Goal: Task Accomplishment & Management: Manage account settings

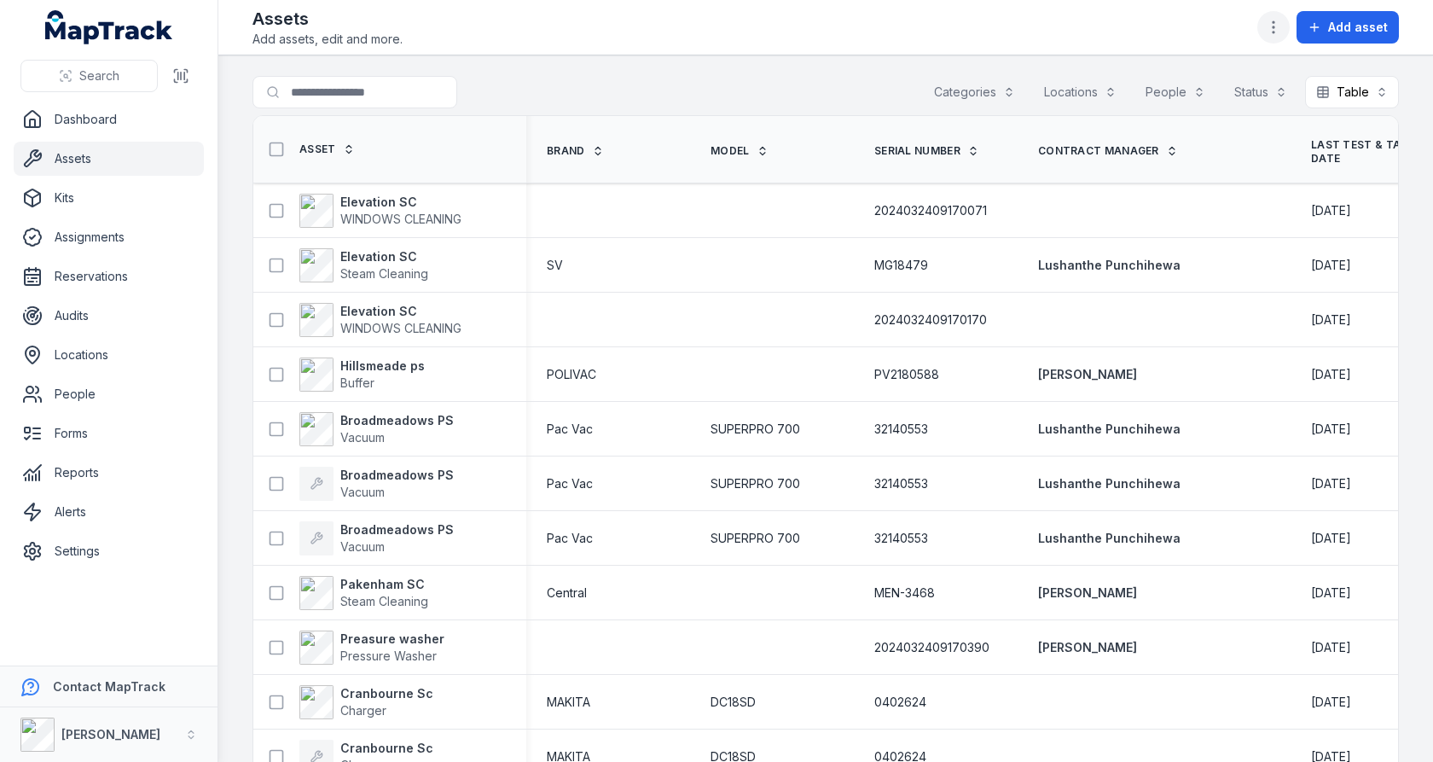
click at [1274, 25] on icon "button" at bounding box center [1273, 27] width 17 height 17
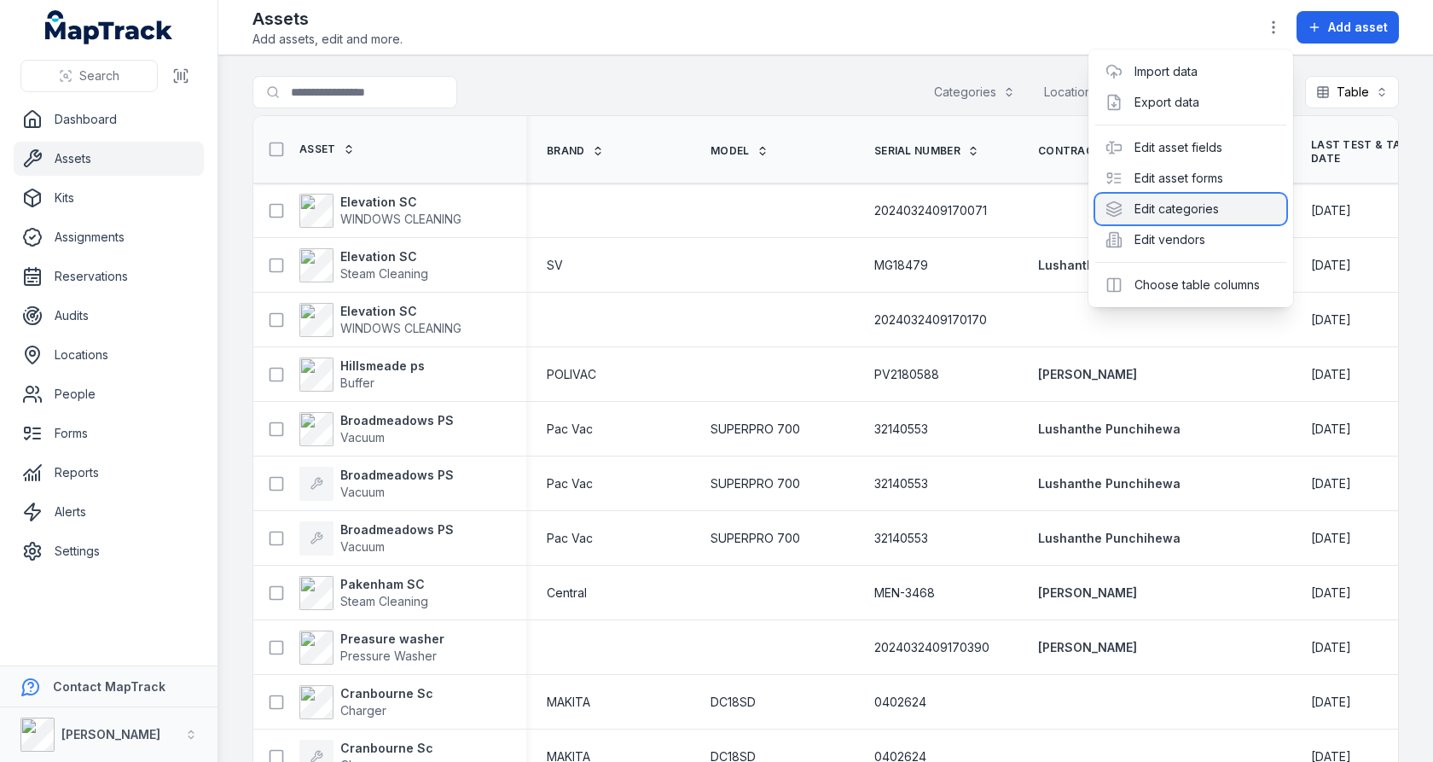
click at [1192, 217] on div "Edit categories" at bounding box center [1190, 209] width 191 height 31
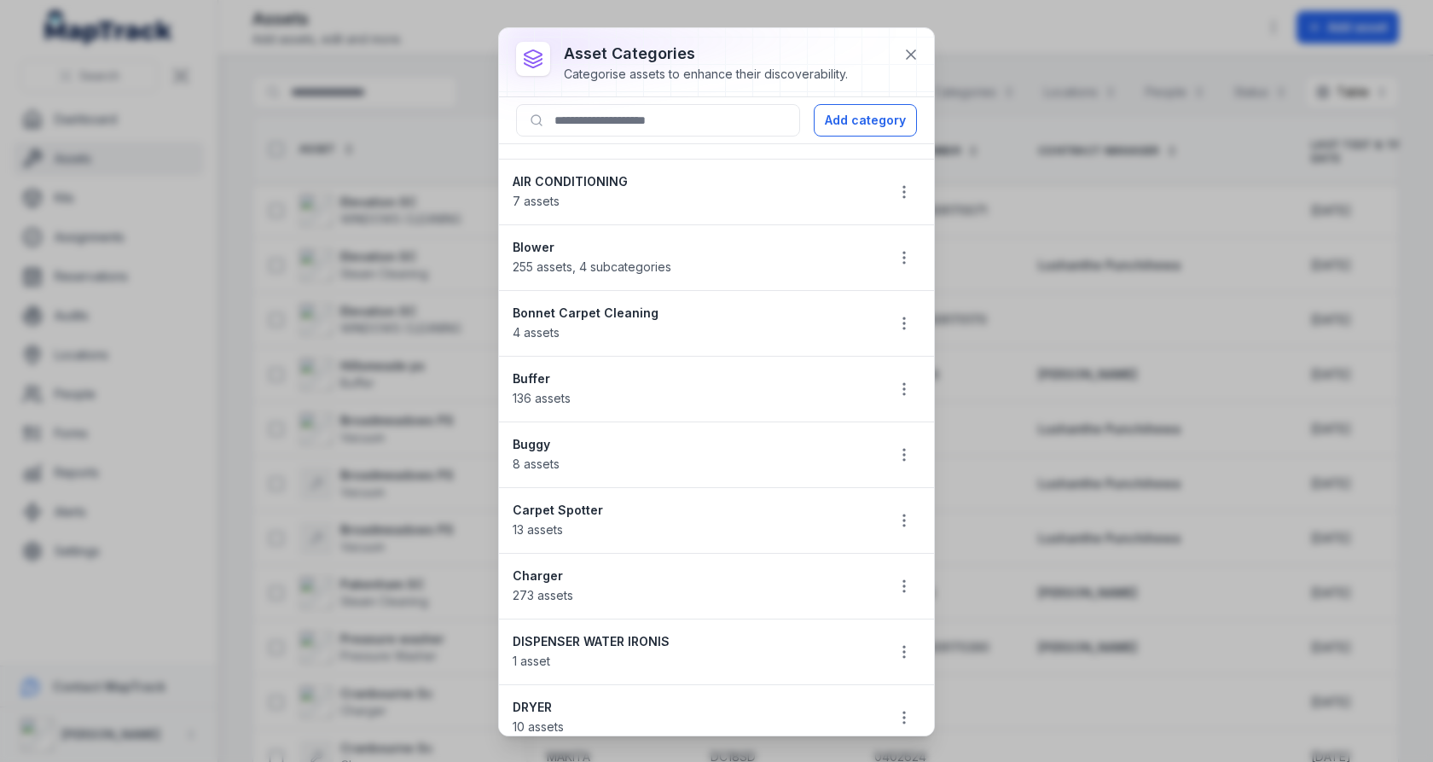
scroll to position [51, 0]
click at [737, 305] on strong "Bonnet Carpet Cleaning" at bounding box center [692, 311] width 358 height 17
copy strong "Bonnet Carpet Cleaning"
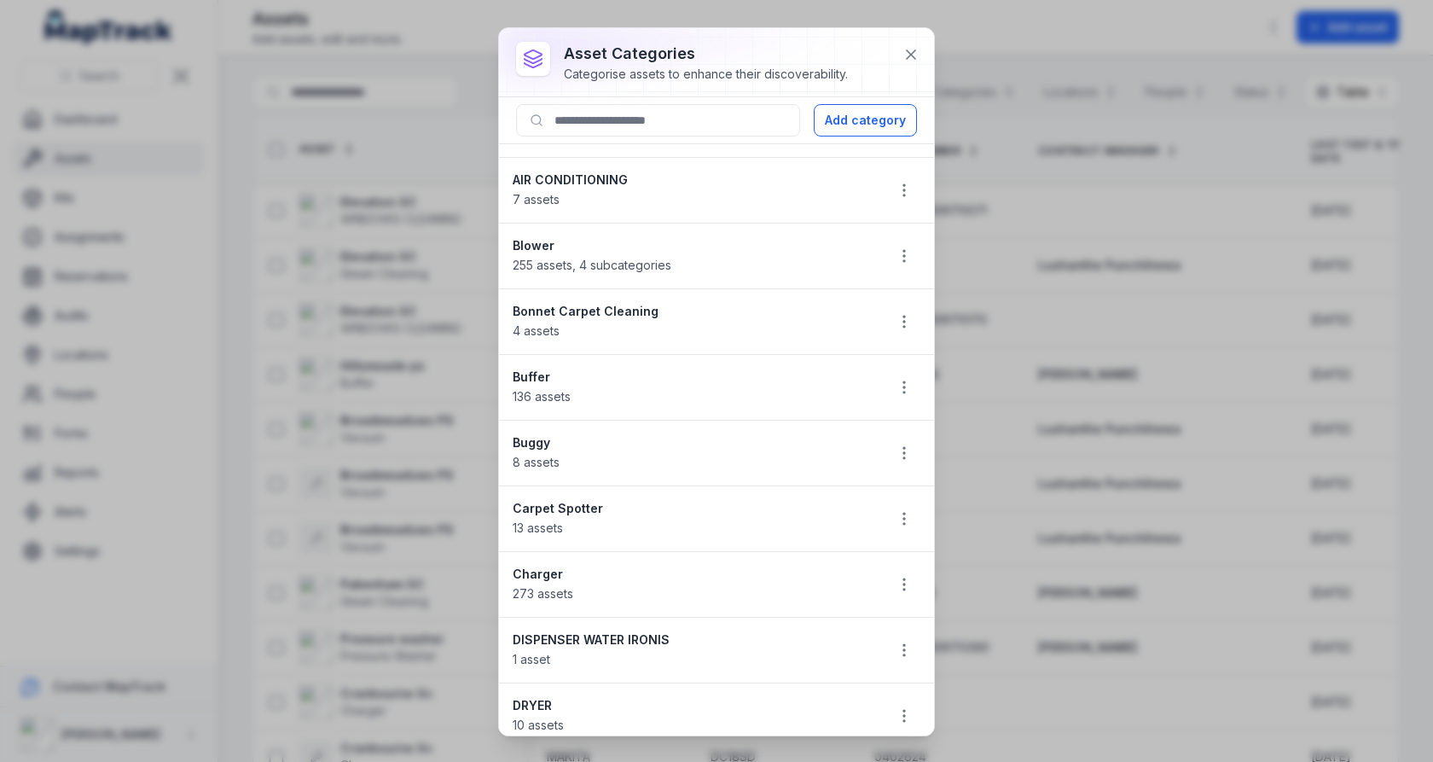
click at [583, 378] on strong "Buffer" at bounding box center [692, 376] width 358 height 17
copy strong "Buffer"
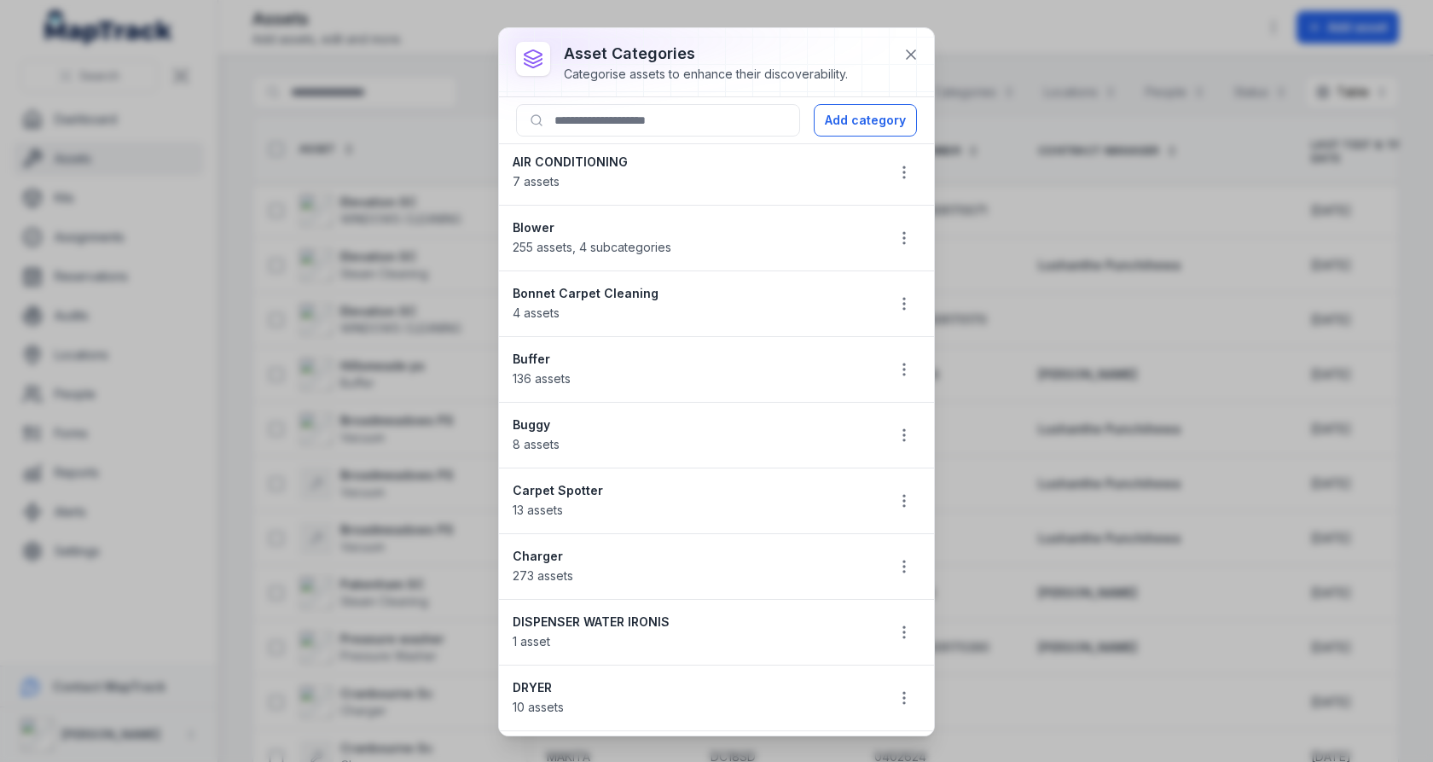
click at [547, 422] on strong "Buggy" at bounding box center [692, 424] width 358 height 17
copy strong "Buggy"
click at [577, 484] on strong "Carpet Spotter" at bounding box center [692, 490] width 358 height 17
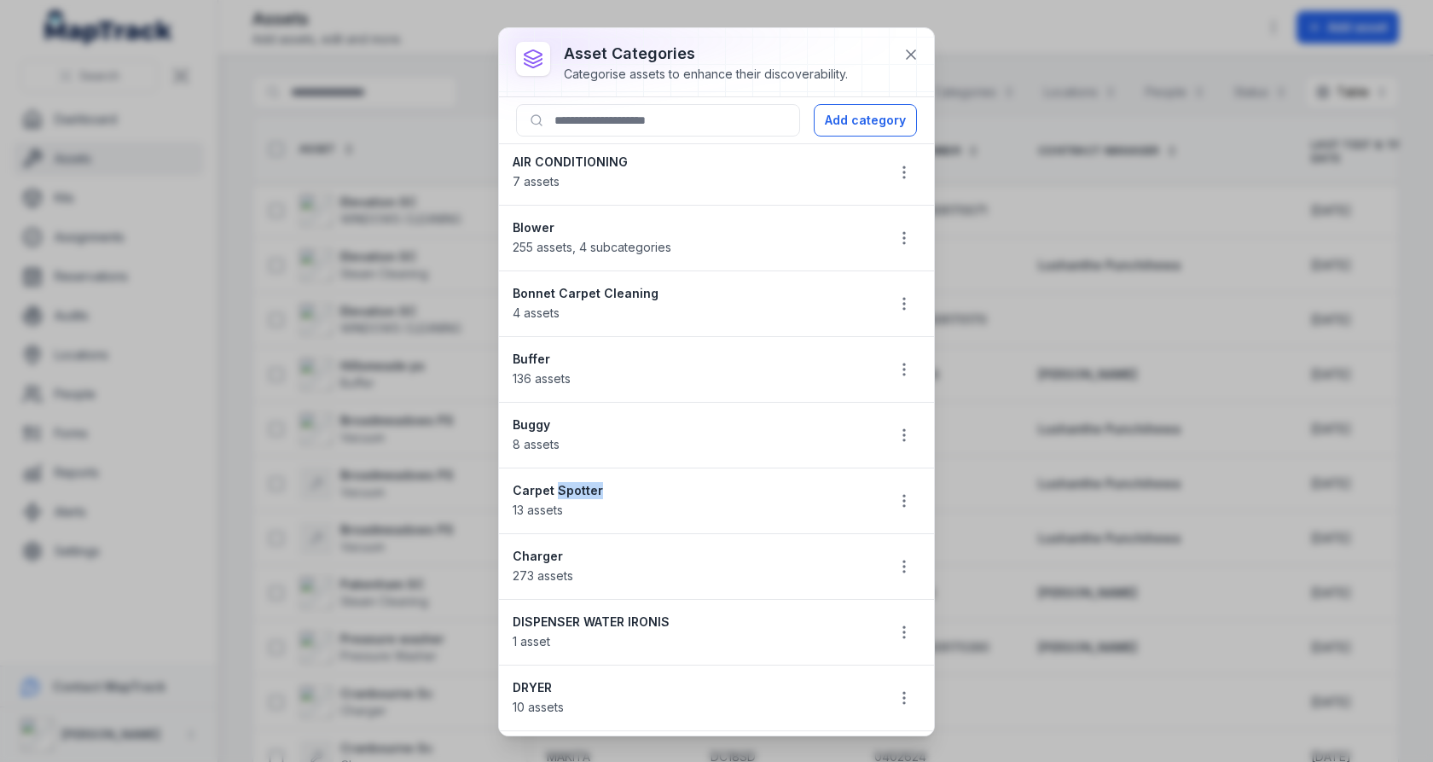
click at [577, 484] on strong "Carpet Spotter" at bounding box center [692, 490] width 358 height 17
copy strong "Carpet Spotter"
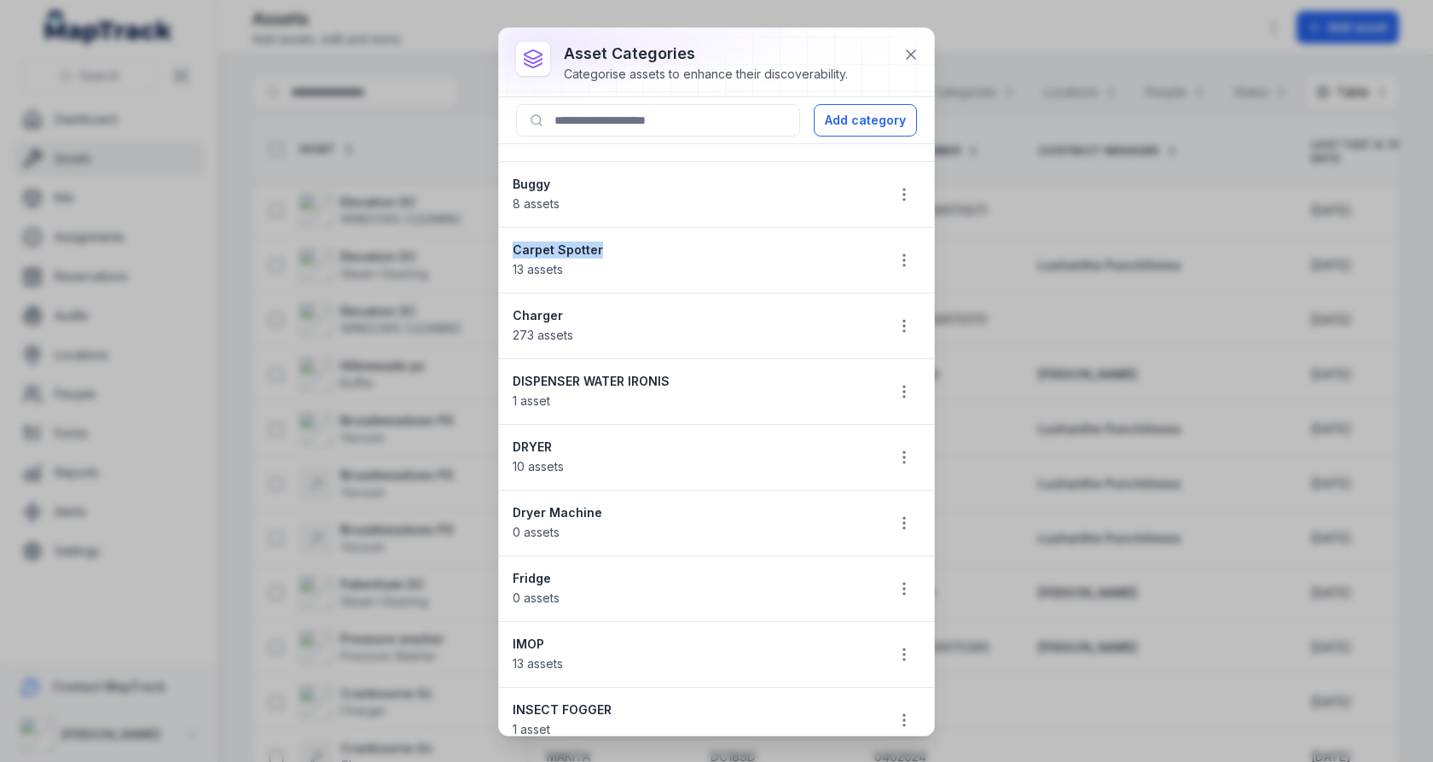
scroll to position [350, 0]
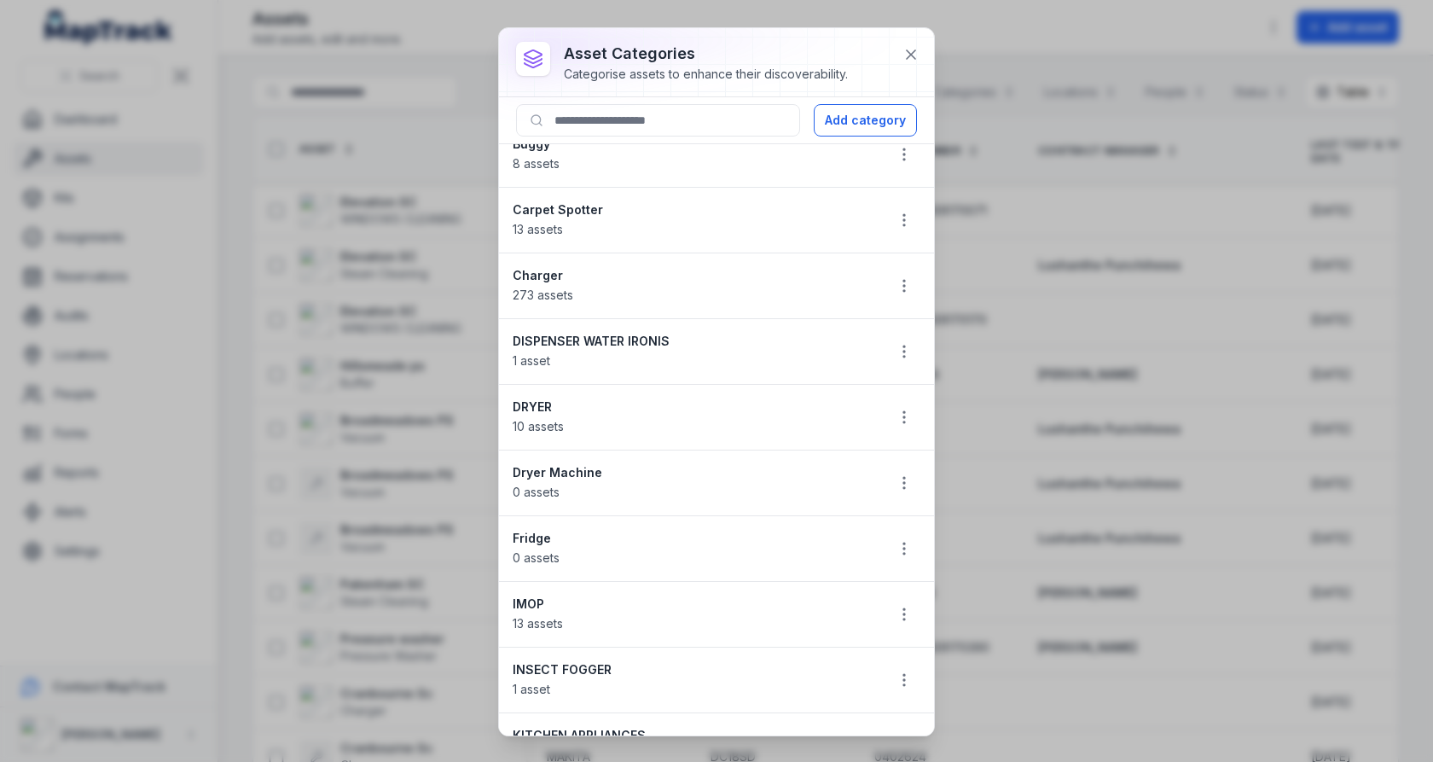
click at [596, 401] on strong "DRYER" at bounding box center [692, 406] width 358 height 17
copy strong "DRYER"
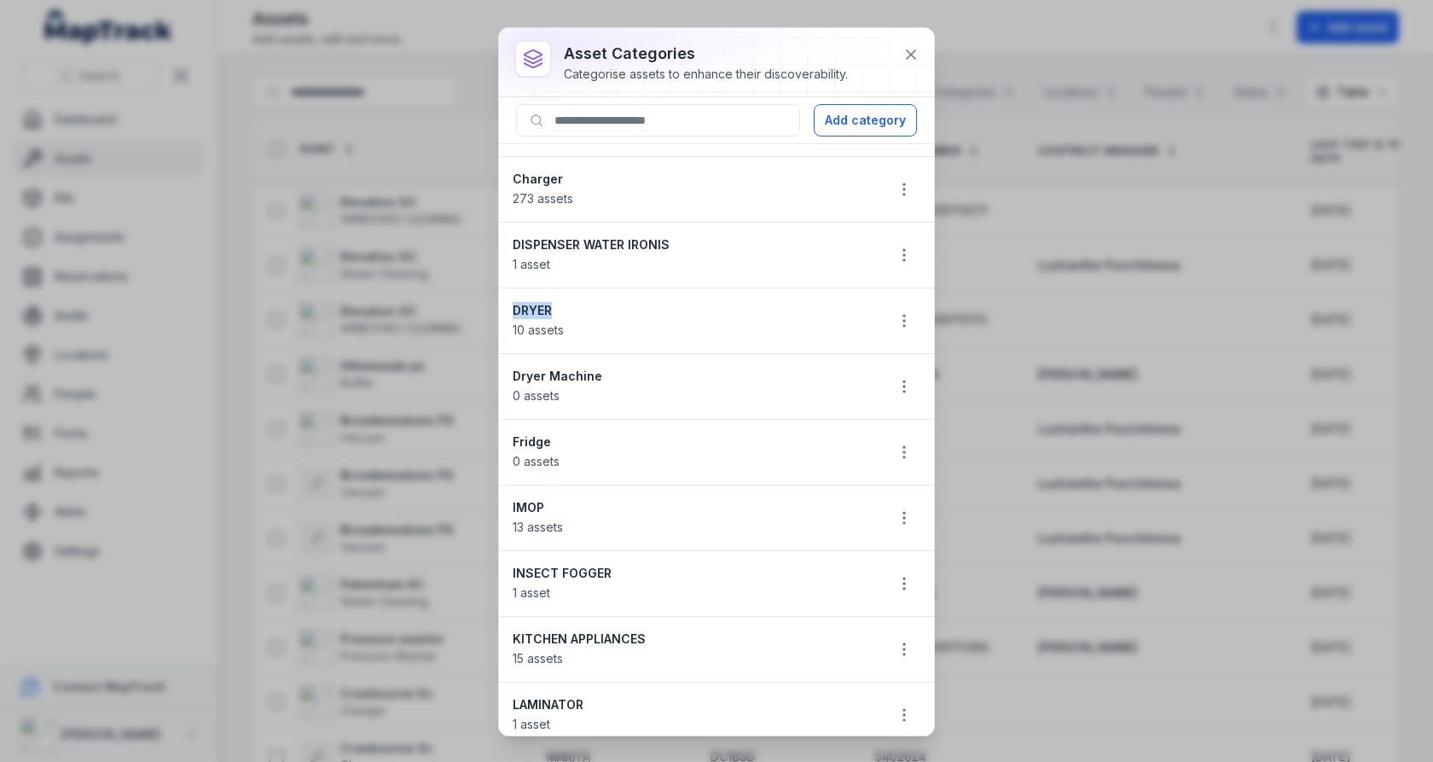
scroll to position [471, 0]
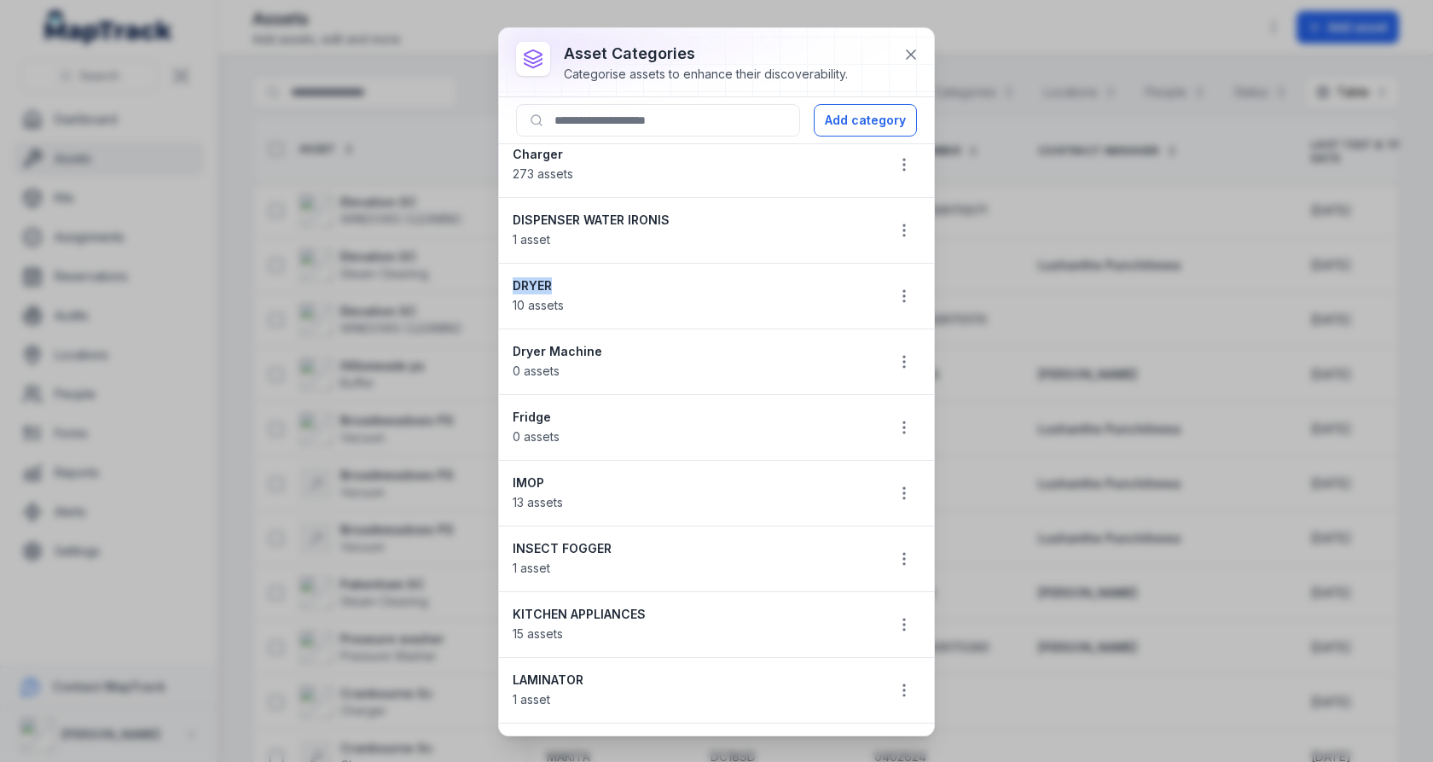
click at [519, 474] on strong "IMOP" at bounding box center [692, 482] width 358 height 17
copy strong "IMOP"
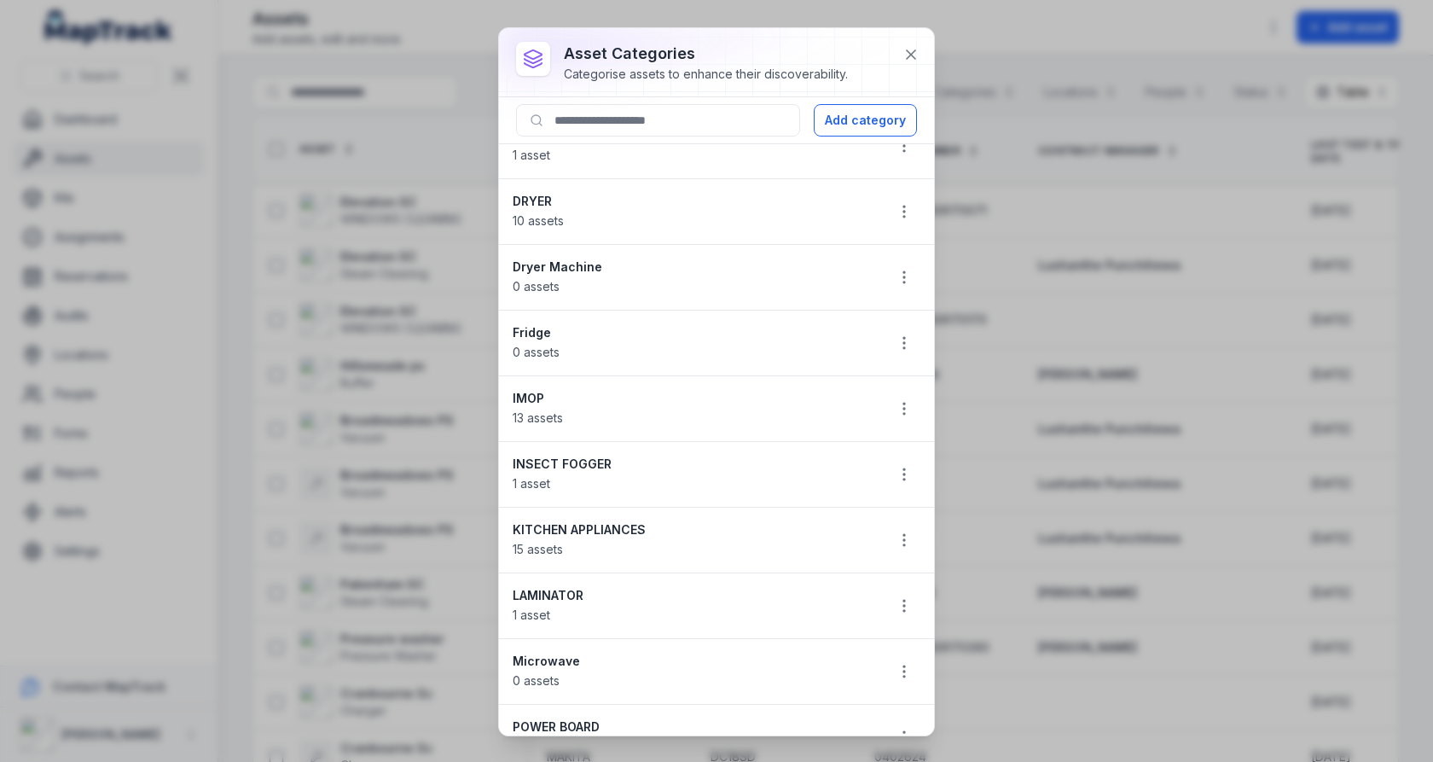
click at [641, 521] on strong "KITCHEN APPLIANCES" at bounding box center [692, 529] width 358 height 17
click at [628, 521] on strong "KITCHEN APPLIANCES" at bounding box center [692, 529] width 358 height 17
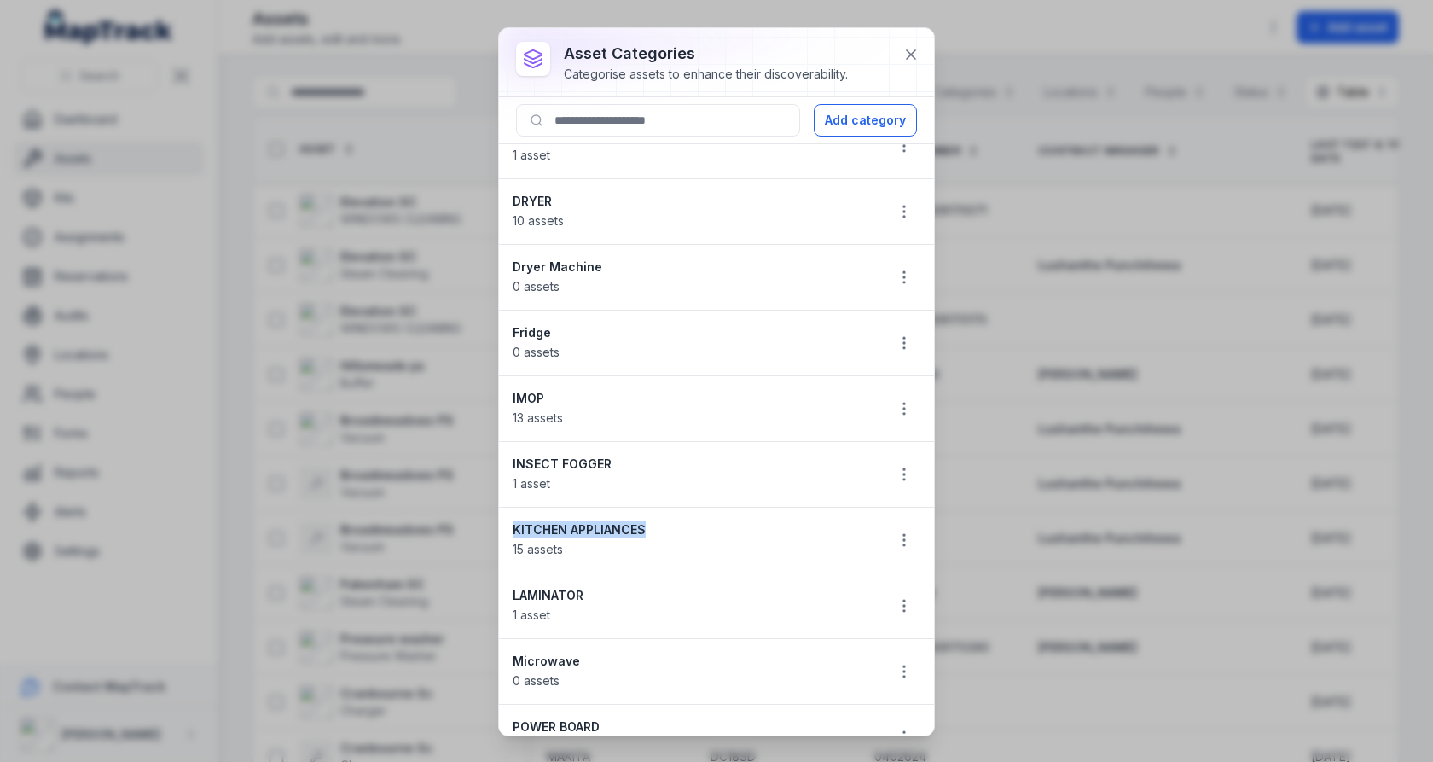
click at [628, 521] on strong "KITCHEN APPLIANCES" at bounding box center [692, 529] width 358 height 17
copy strong "KITCHEN APPLIANCES"
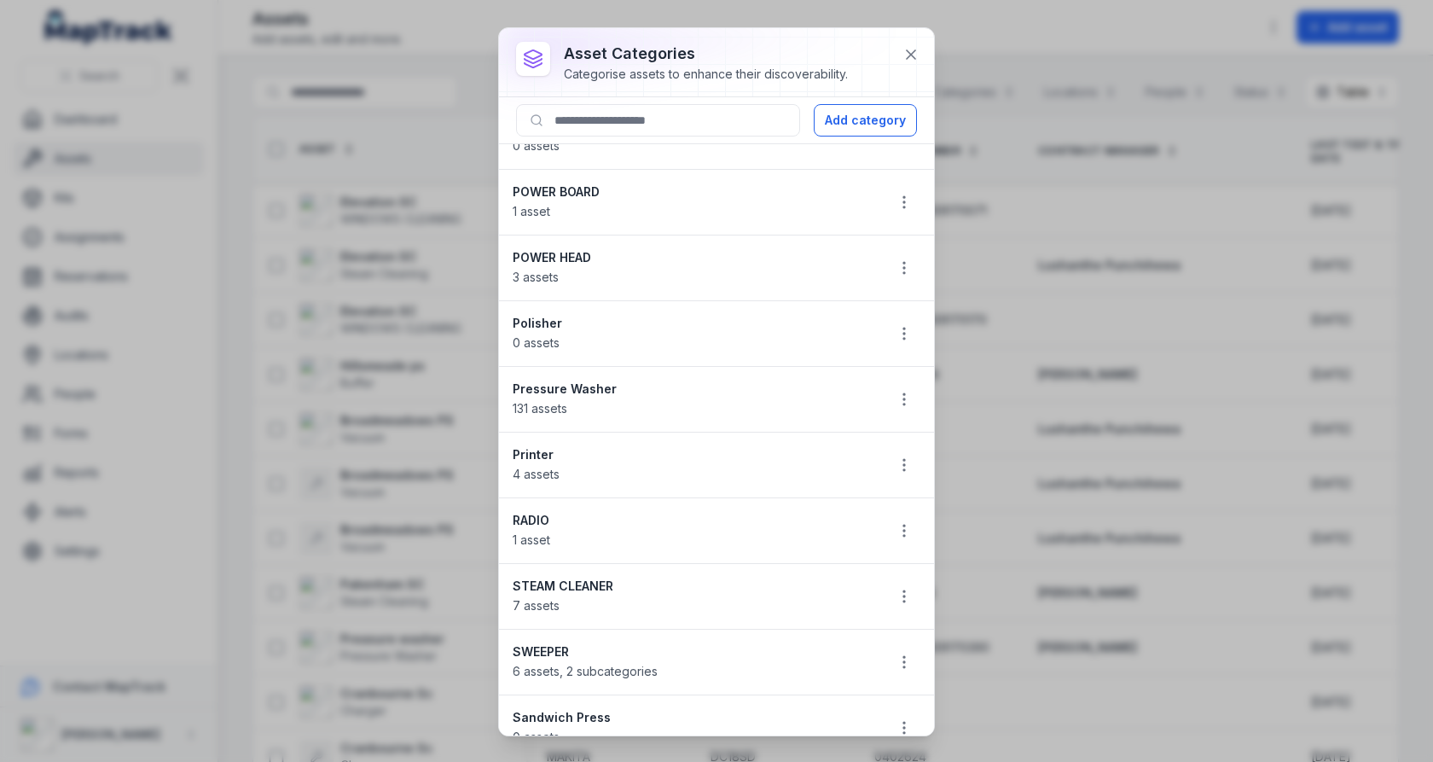
scroll to position [1172, 0]
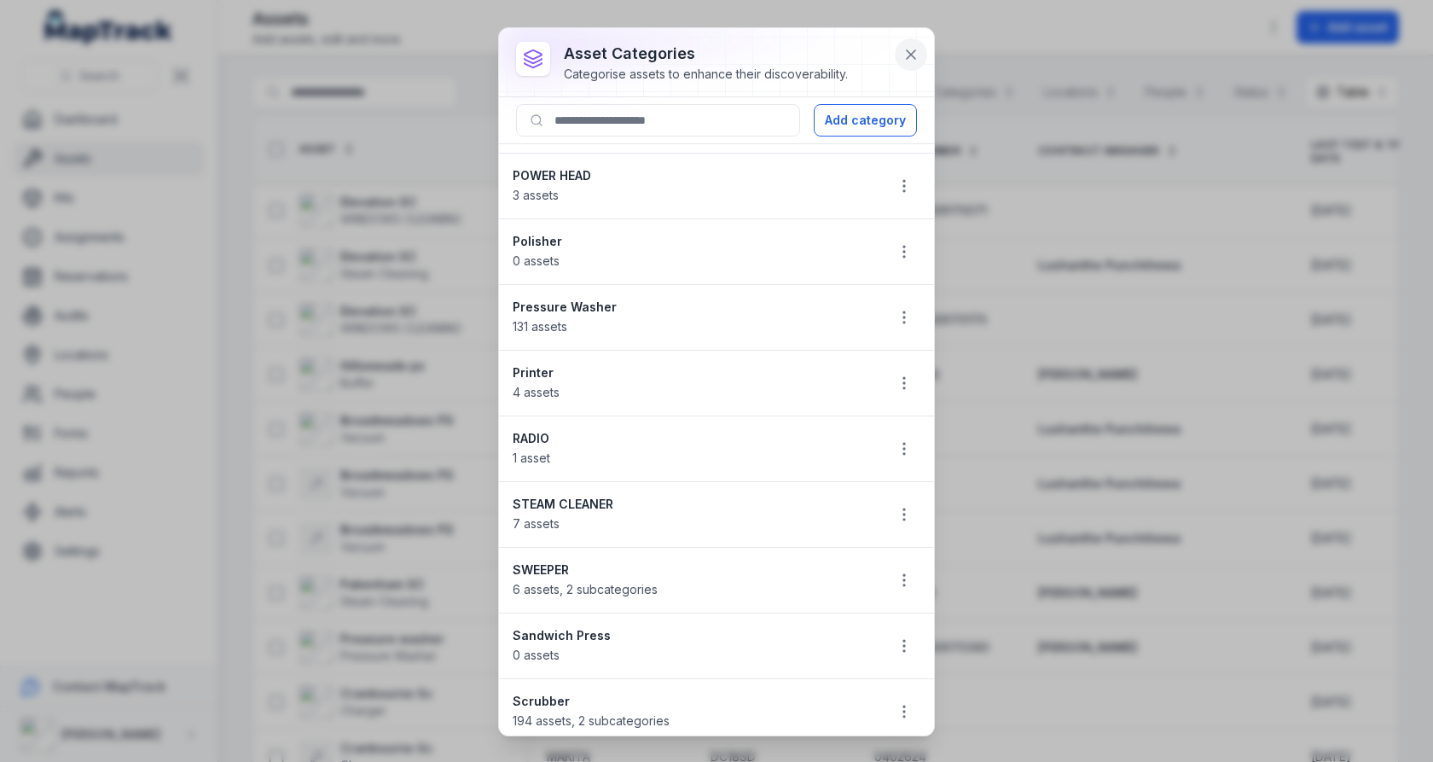
click at [924, 45] on button at bounding box center [911, 54] width 32 height 32
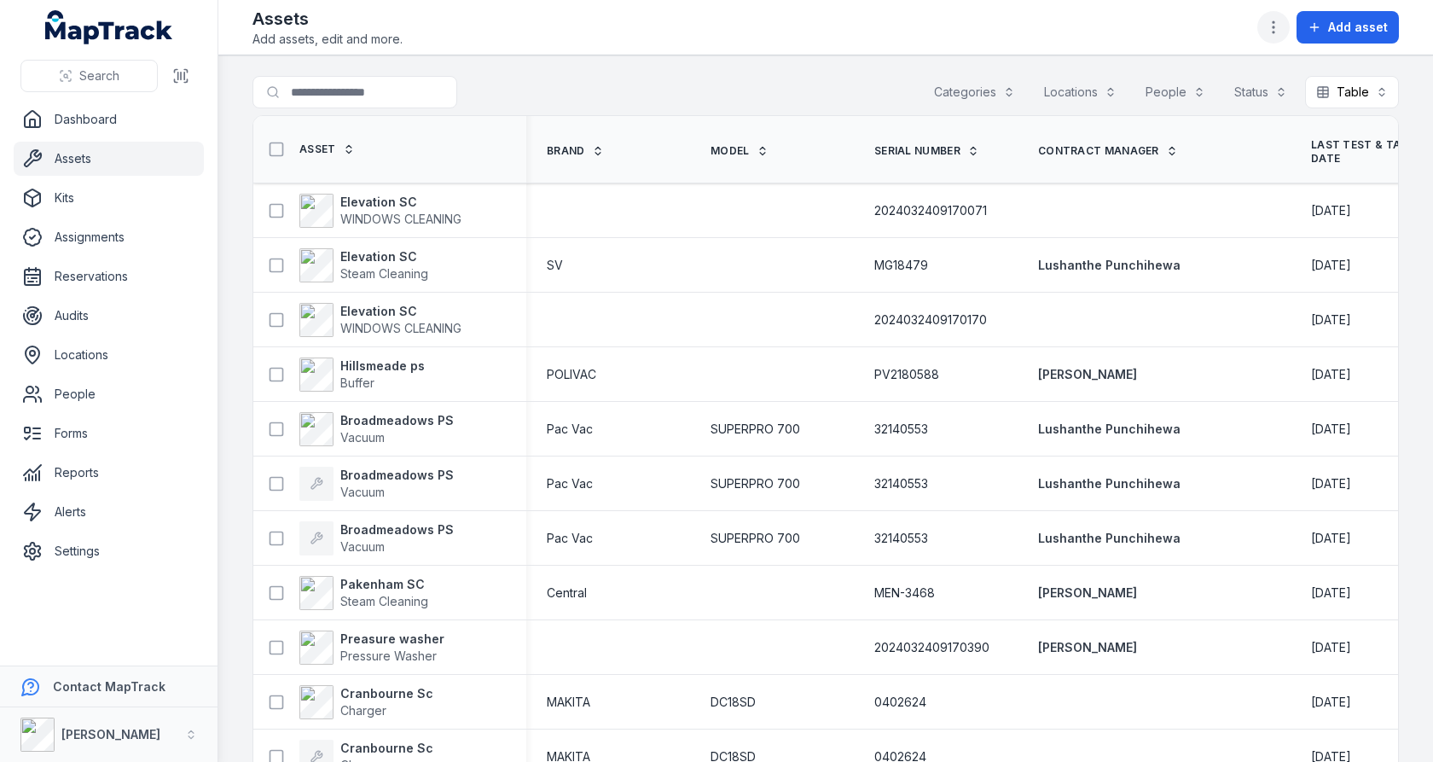
click at [1277, 38] on button "button" at bounding box center [1273, 27] width 32 height 32
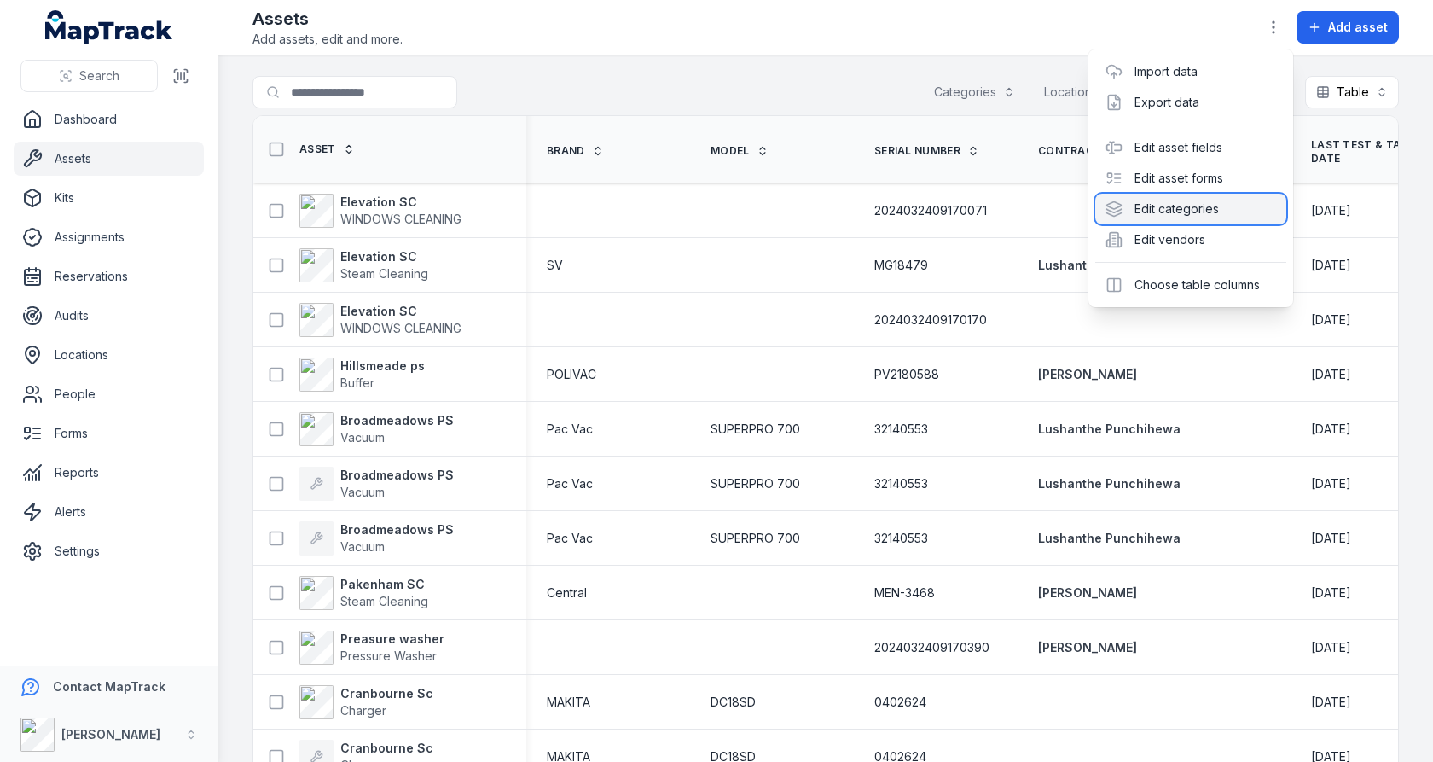
click at [1230, 218] on div "Edit categories" at bounding box center [1190, 209] width 191 height 31
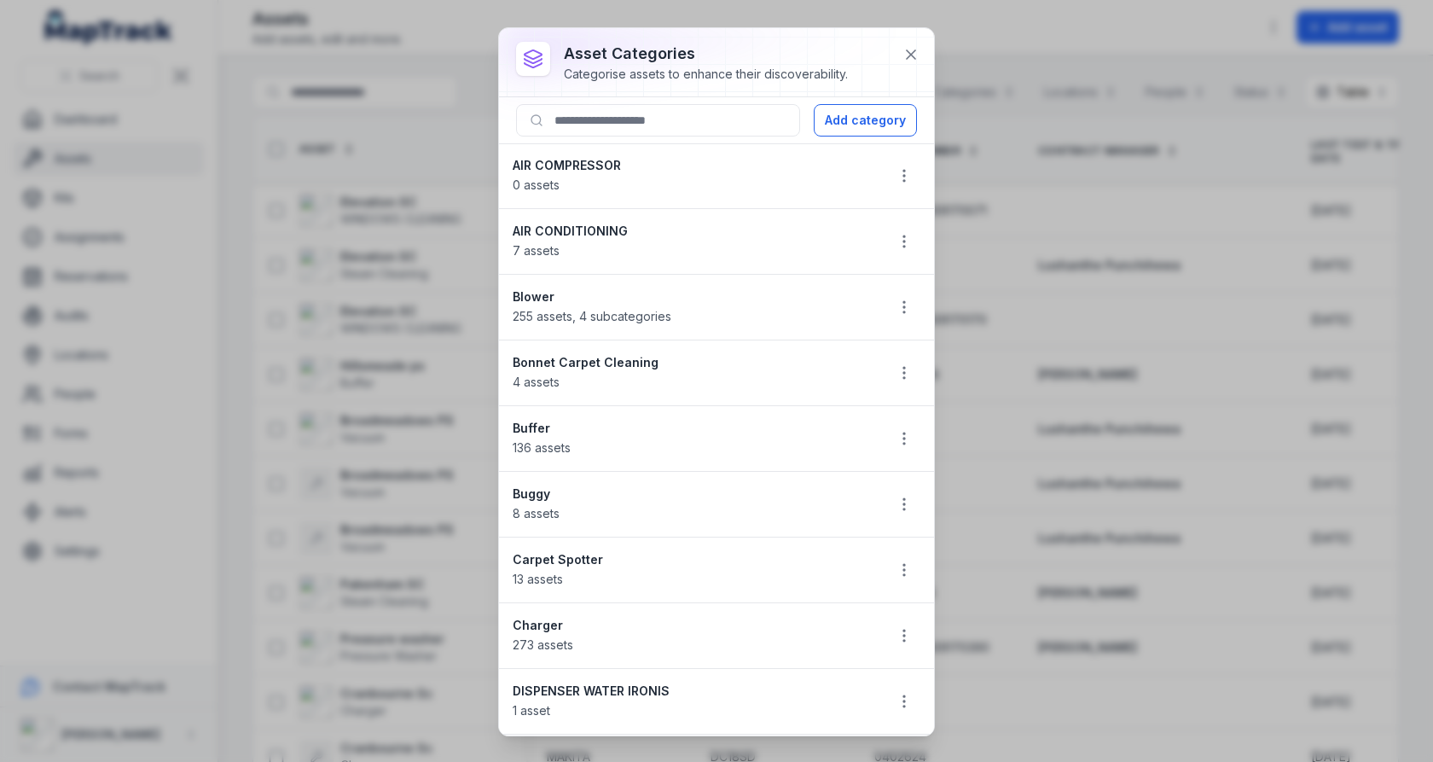
click at [419, 240] on div "asset categories Categorise assets to enhance their discoverability. Add catego…" at bounding box center [716, 381] width 1433 height 762
click at [908, 55] on icon at bounding box center [910, 54] width 17 height 17
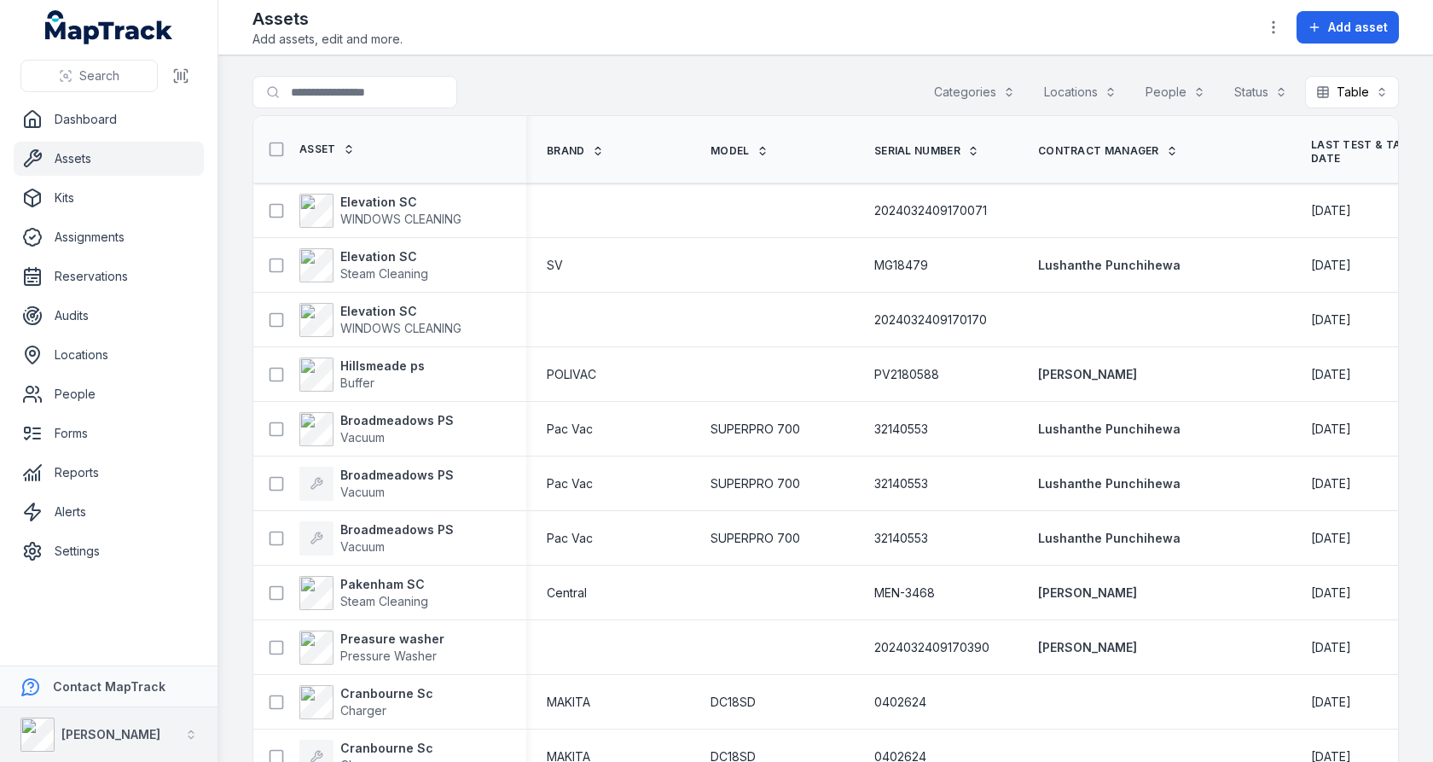
click at [95, 726] on div "[PERSON_NAME]" at bounding box center [110, 734] width 99 height 17
